Goal: Navigation & Orientation: Find specific page/section

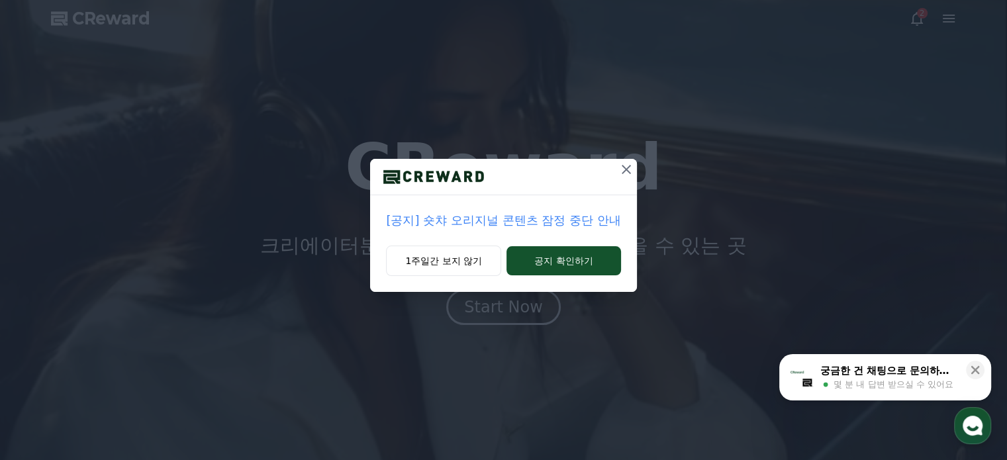
click at [496, 219] on p "[공지] 숏챠 오리지널 콘텐츠 잠정 중단 안내" at bounding box center [503, 220] width 234 height 19
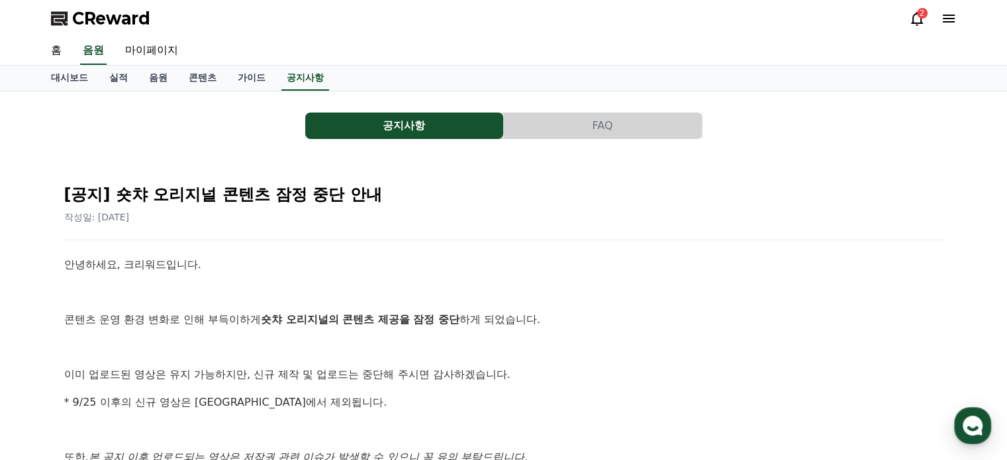
click at [914, 17] on icon at bounding box center [917, 19] width 16 height 16
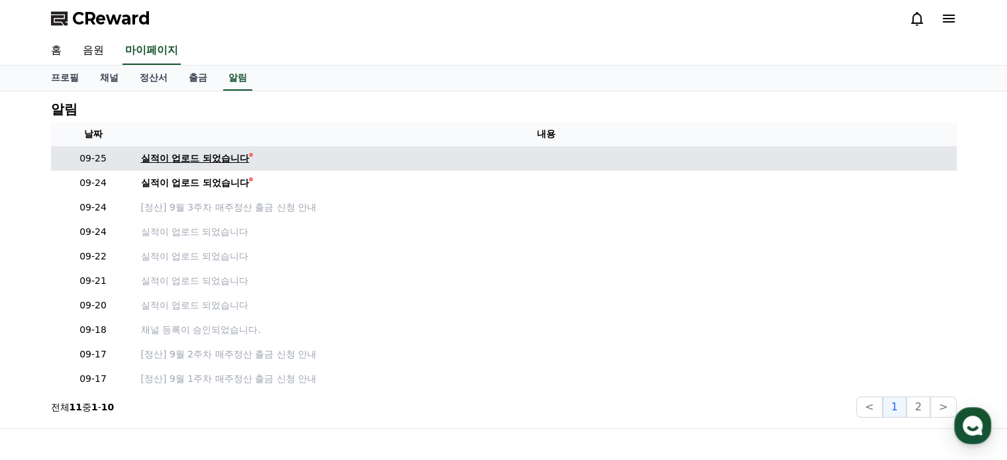
click at [193, 154] on div "실적이 업로드 되었습니다" at bounding box center [195, 159] width 109 height 14
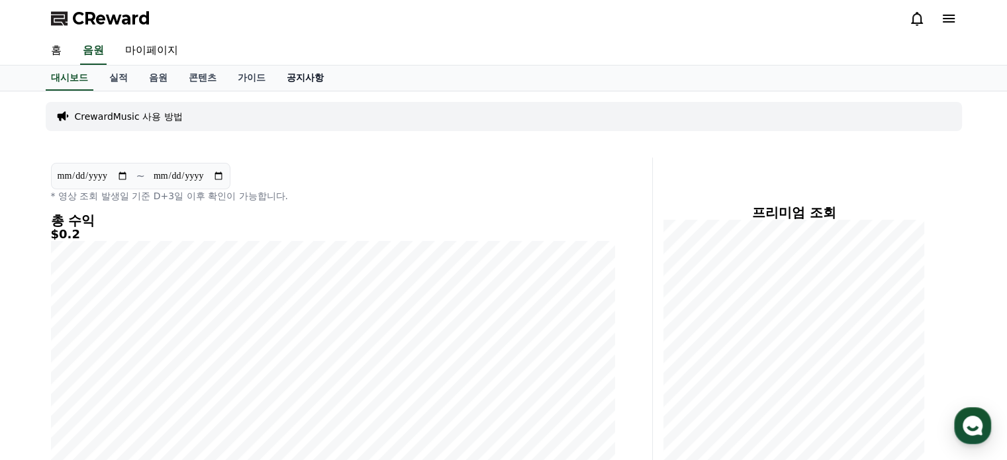
click at [307, 74] on link "공지사항" at bounding box center [305, 78] width 58 height 25
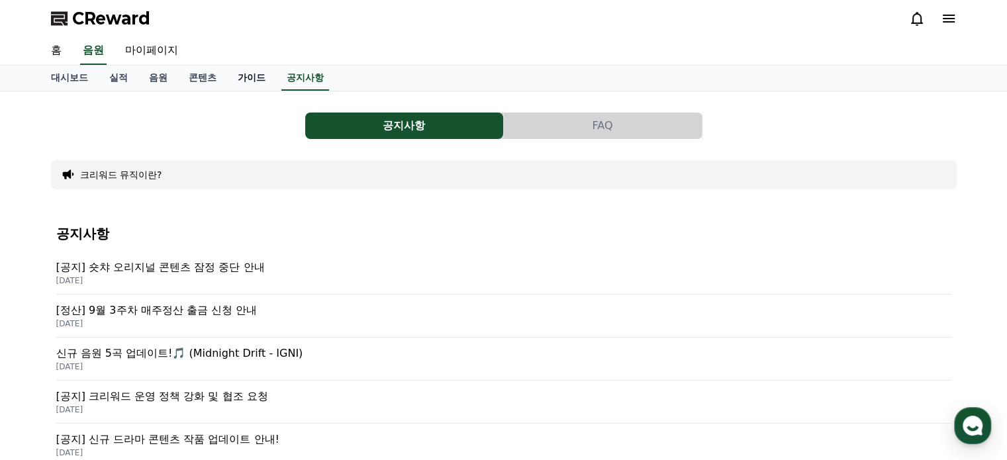
click at [265, 83] on link "가이드" at bounding box center [251, 78] width 49 height 25
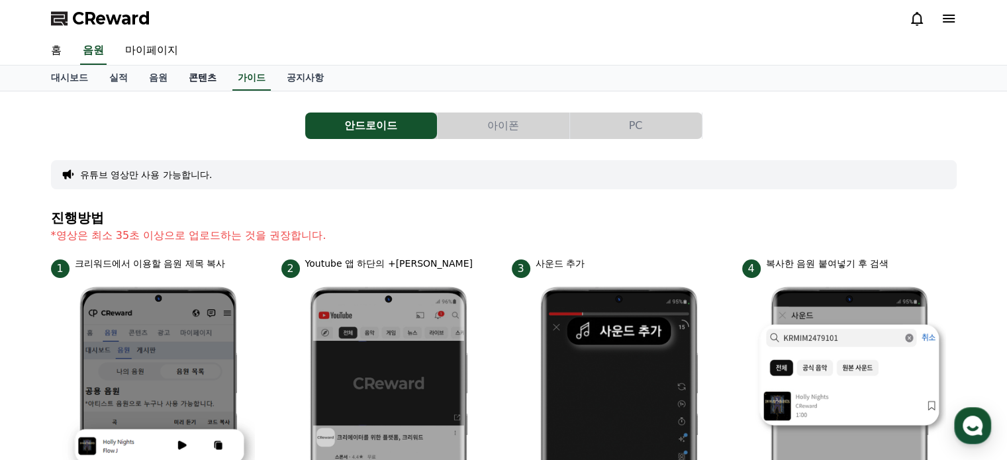
click at [204, 83] on link "콘텐츠" at bounding box center [202, 78] width 49 height 25
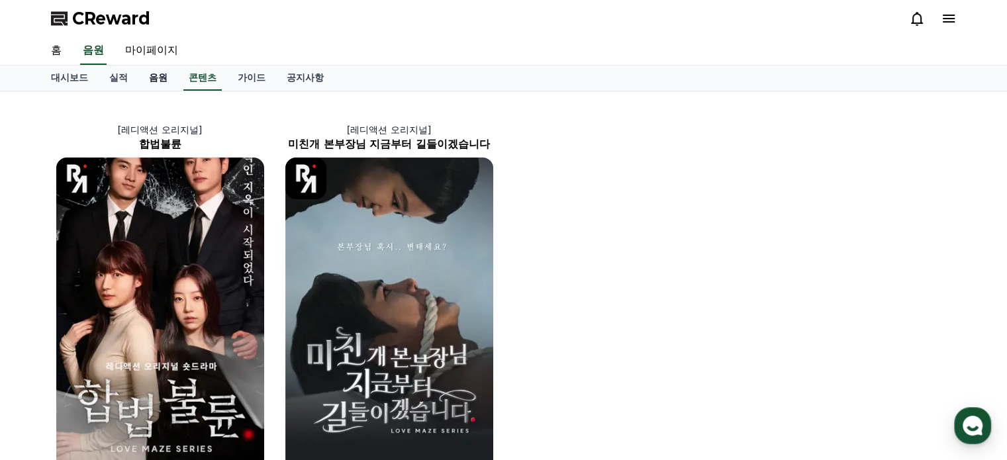
click at [151, 89] on link "음원" at bounding box center [158, 78] width 40 height 25
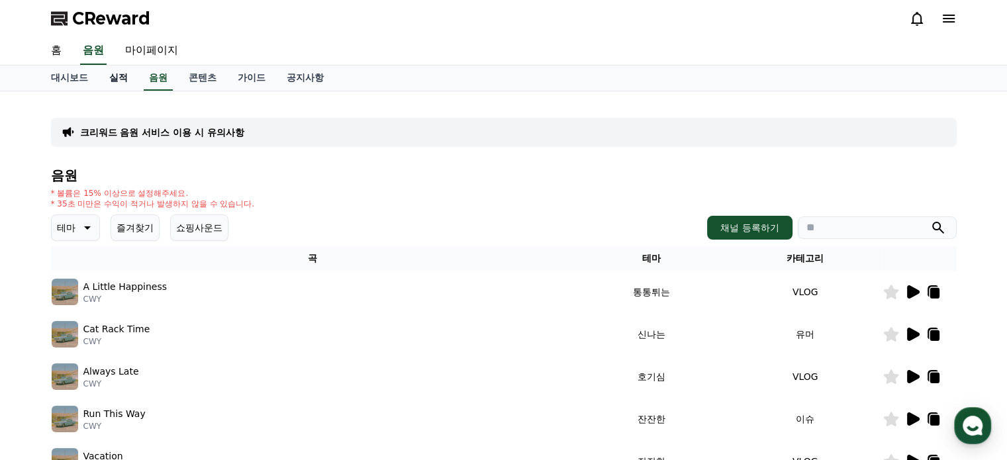
click at [121, 77] on link "실적" at bounding box center [119, 78] width 40 height 25
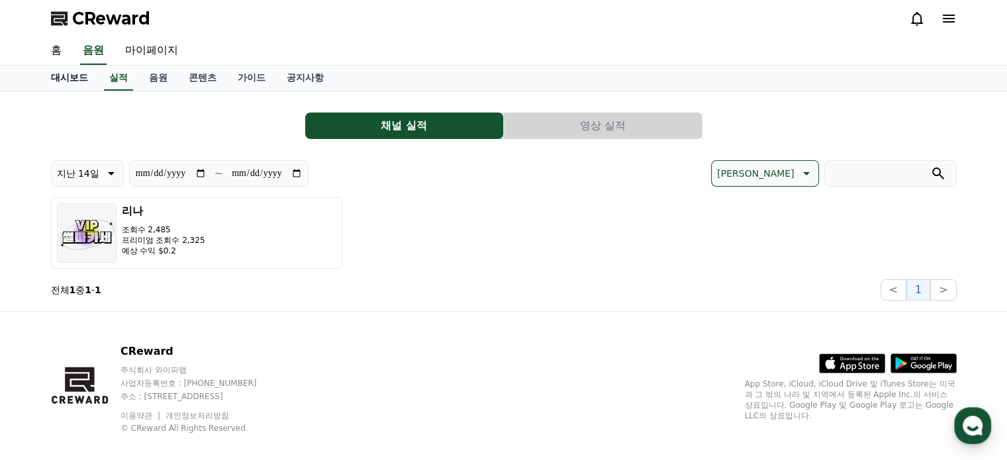
click at [72, 77] on link "대시보드" at bounding box center [69, 78] width 58 height 25
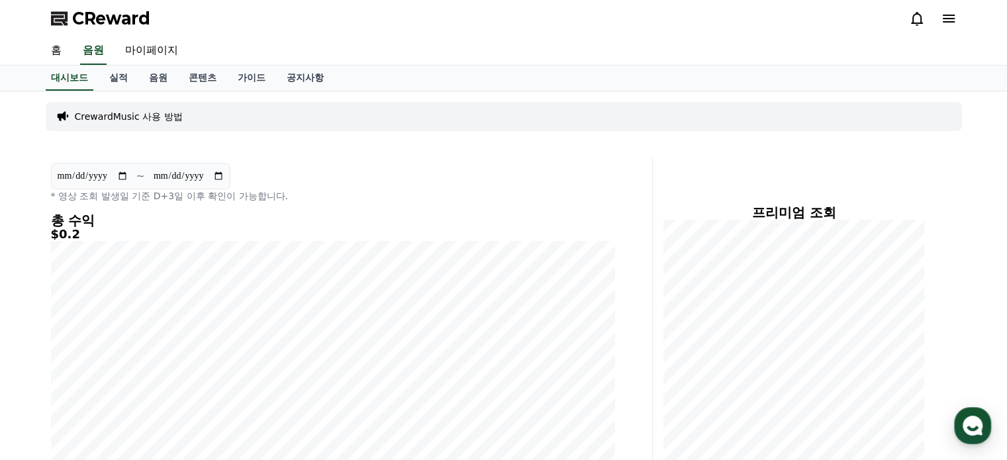
drag, startPoint x: 306, startPoint y: 15, endPoint x: 264, endPoint y: 1, distance: 44.2
click at [306, 16] on div "CReward" at bounding box center [503, 18] width 927 height 37
click at [919, 13] on icon at bounding box center [917, 19] width 16 height 16
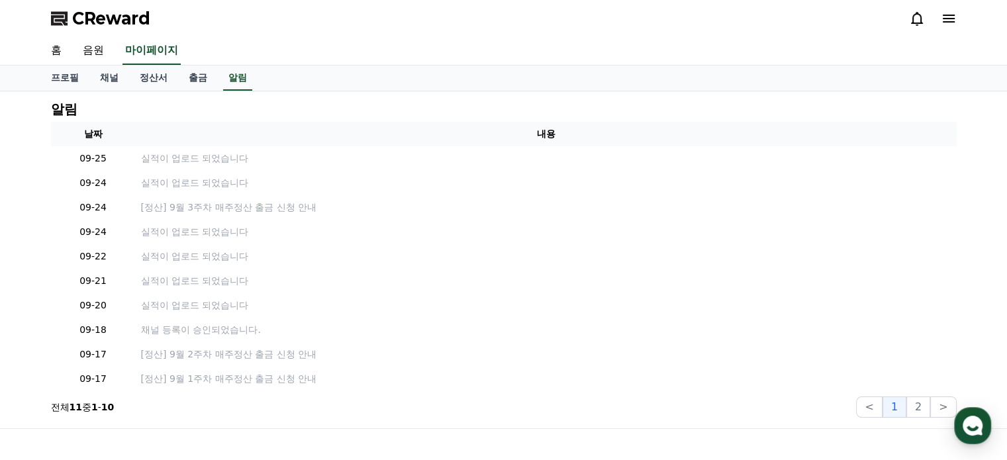
click at [134, 17] on span "CReward" at bounding box center [111, 18] width 78 height 21
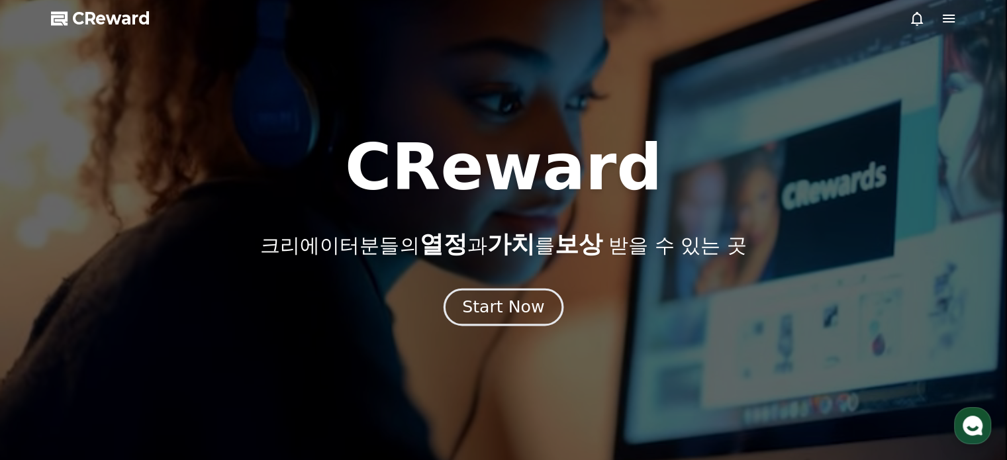
click at [499, 304] on div "Start Now" at bounding box center [503, 307] width 82 height 23
